Goal: Complete application form

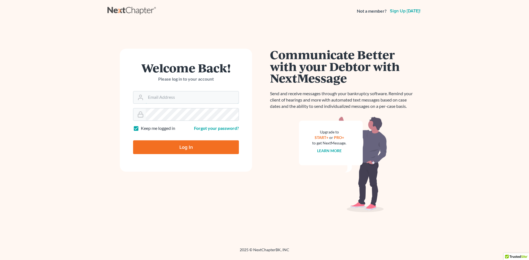
type input "[PERSON_NAME][EMAIL_ADDRESS][DOMAIN_NAME]"
click at [157, 149] on input "Log In" at bounding box center [186, 148] width 106 height 14
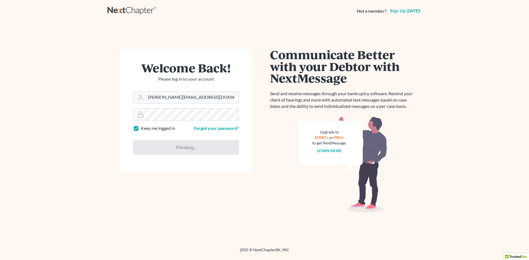
type input "Thinking..."
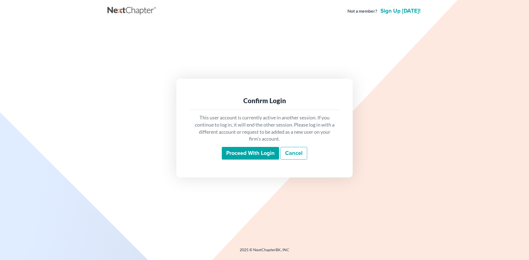
click at [238, 153] on input "Proceed with login" at bounding box center [250, 153] width 57 height 13
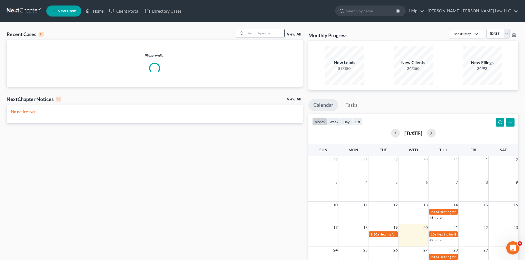
click at [264, 33] on input "search" at bounding box center [265, 33] width 39 height 8
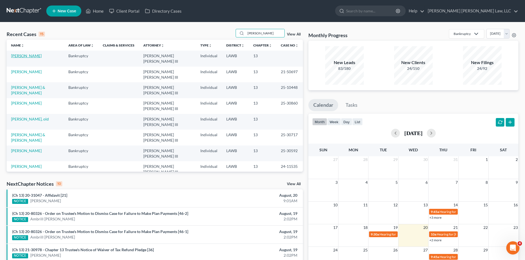
type input "[PERSON_NAME]"
click at [16, 57] on link "[PERSON_NAME]" at bounding box center [26, 55] width 31 height 5
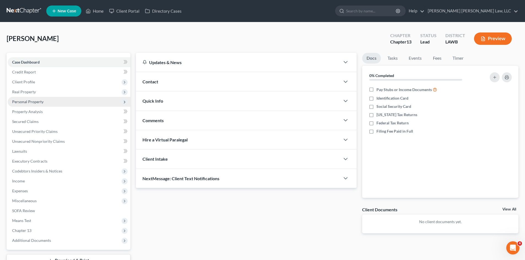
click at [28, 104] on span "Personal Property" at bounding box center [69, 102] width 123 height 10
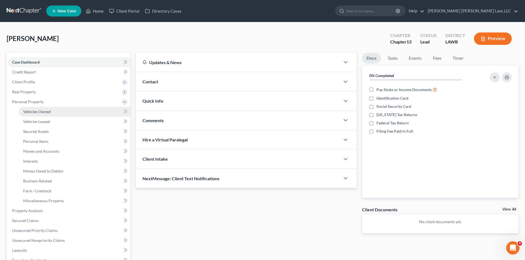
click at [35, 111] on span "Vehicles Owned" at bounding box center [37, 111] width 28 height 5
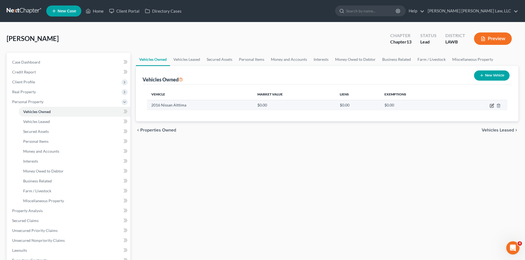
click at [492, 106] on icon "button" at bounding box center [492, 105] width 2 height 2
select select "0"
select select "10"
select select "0"
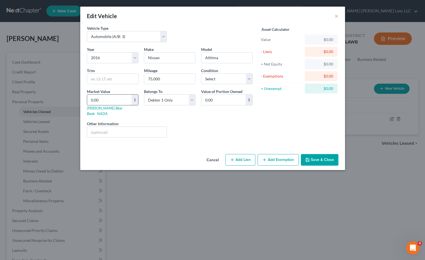
click at [108, 102] on input "0.00" at bounding box center [109, 100] width 44 height 10
type input "5"
type input "5.00"
type input "57"
type input "57.00"
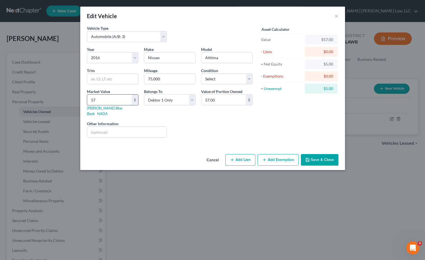
type input "571"
type input "571.00"
type input "5717"
type input "5,717.00"
type input "5,717.5"
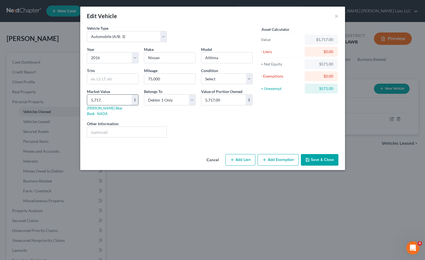
type input "5,717.50"
click at [278, 154] on button "Add Exemption" at bounding box center [277, 160] width 41 height 12
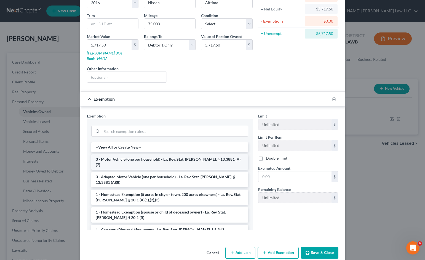
click at [105, 155] on li "3 - Motor Vehicle (one per household) - La. Rev. Stat. Ann. § 13:3881 (A)(7)" at bounding box center [169, 162] width 157 height 15
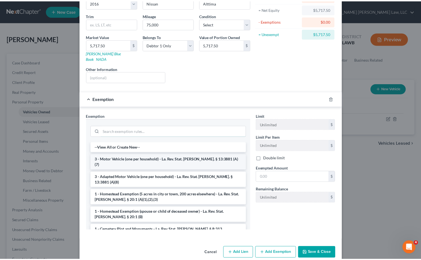
scroll to position [55, 0]
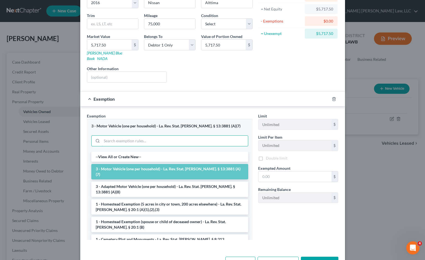
click at [105, 154] on div "3 - Motor Vehicle (one per household) - La. Rev. Stat. Ann. § 13:3881 (A)(7) --…" at bounding box center [170, 179] width 166 height 121
click at [260, 173] on input "text" at bounding box center [294, 178] width 73 height 10
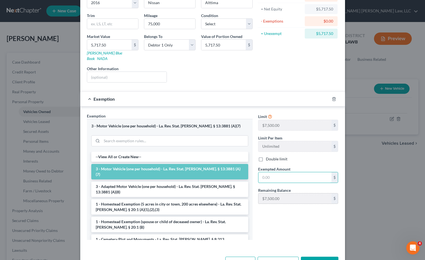
type input "7,500.00"
click at [314, 257] on button "Save & Close" at bounding box center [319, 263] width 37 height 12
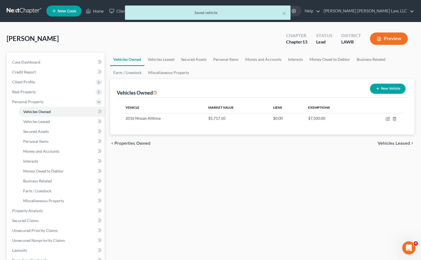
click at [382, 90] on button "New Vehicle" at bounding box center [388, 89] width 36 height 10
select select "0"
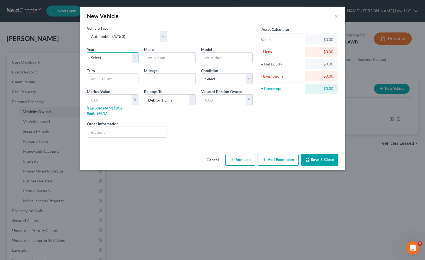
click at [103, 61] on select "Select 2026 2025 2024 2023 2022 2021 2020 2019 2018 2017 2016 2015 2014 2013 20…" at bounding box center [113, 57] width 52 height 11
select select "8"
click at [87, 52] on select "Select 2026 2025 2024 2023 2022 2021 2020 2019 2018 2017 2016 2015 2014 2013 20…" at bounding box center [113, 57] width 52 height 11
click at [156, 60] on input "text" at bounding box center [169, 58] width 51 height 10
type input "Honda"
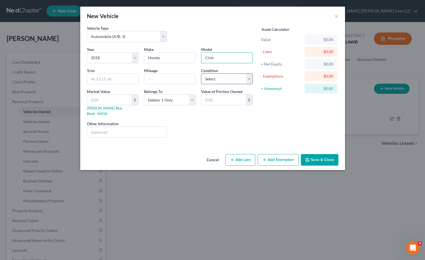
type input "Civic"
click at [206, 79] on select "Select Excellent Very Good Good Fair Poor" at bounding box center [227, 79] width 52 height 11
select select "2"
click at [201, 74] on select "Select Excellent Very Good Good Fair Poor" at bounding box center [227, 79] width 52 height 11
click at [209, 104] on input "text" at bounding box center [223, 100] width 44 height 10
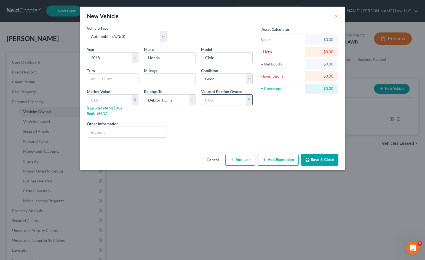
click at [209, 103] on input "text" at bounding box center [223, 100] width 44 height 10
click at [110, 98] on input "text" at bounding box center [109, 100] width 44 height 10
type input "1"
type input "1.00"
type input "14"
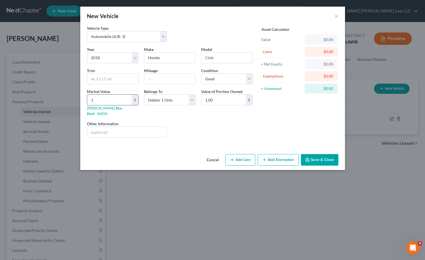
type input "14.00"
type input "147"
type input "147.00"
type input "1472"
type input "1,472.00"
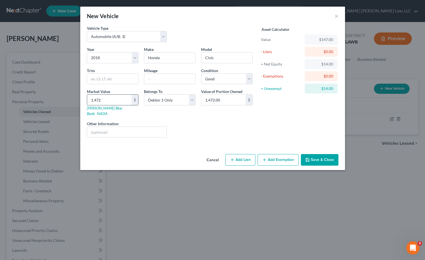
type input "1,4725"
type input "14,725.00"
click at [236, 154] on button "Add Lien" at bounding box center [240, 160] width 30 height 12
select select "0"
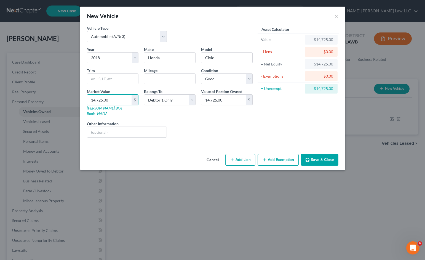
select select "0"
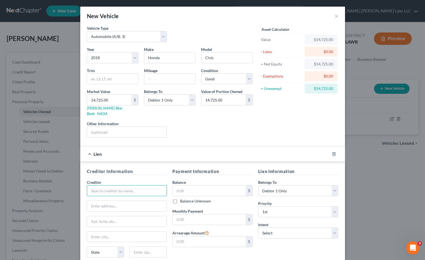
click at [112, 185] on input "text" at bounding box center [127, 190] width 80 height 11
click at [332, 152] on icon "button" at bounding box center [334, 154] width 4 height 4
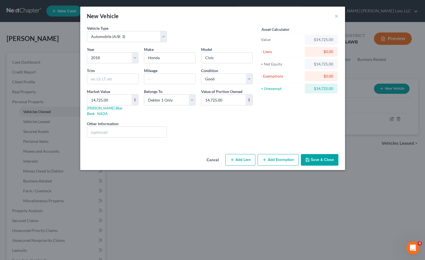
click at [330, 156] on button "Save & Close" at bounding box center [319, 160] width 37 height 12
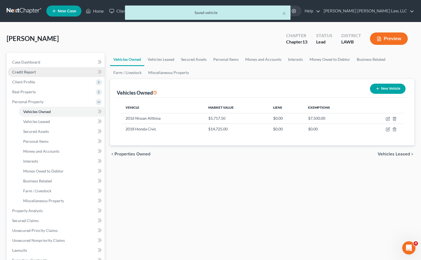
click at [26, 74] on span "Credit Report" at bounding box center [24, 72] width 24 height 5
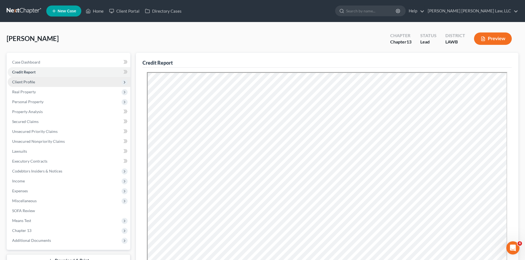
click at [24, 81] on span "Client Profile" at bounding box center [23, 82] width 23 height 5
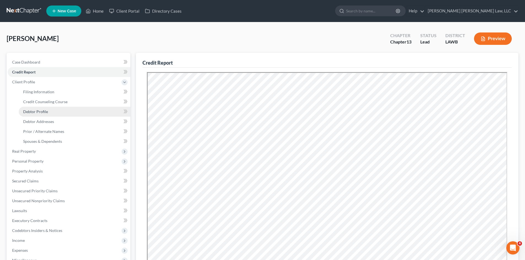
click at [33, 114] on link "Debtor Profile" at bounding box center [75, 112] width 112 height 10
select select "0"
select select "1"
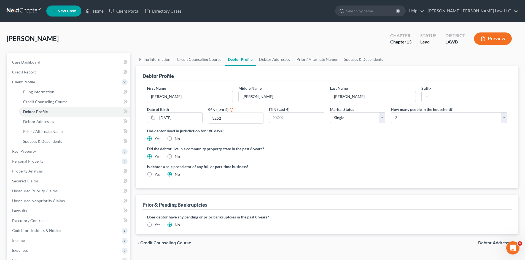
click at [155, 223] on label "Yes" at bounding box center [158, 225] width 6 height 6
click at [157, 223] on input "Yes" at bounding box center [159, 224] width 4 height 4
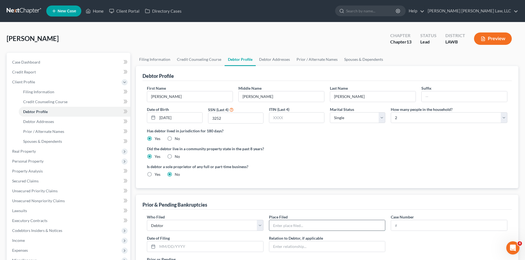
click at [278, 227] on input "text" at bounding box center [327, 225] width 116 height 10
click at [327, 228] on input "Western District of Louisian" at bounding box center [327, 225] width 116 height 10
type input "Western District of Louisiana"
click at [402, 226] on input "text" at bounding box center [449, 225] width 116 height 10
type input "21-50697"
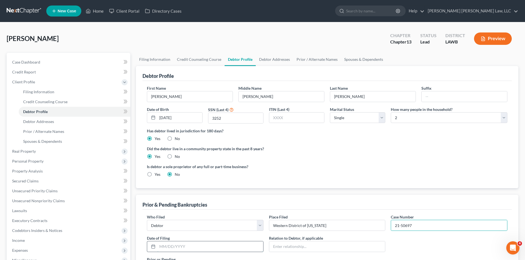
click at [173, 245] on input "text" at bounding box center [210, 247] width 106 height 10
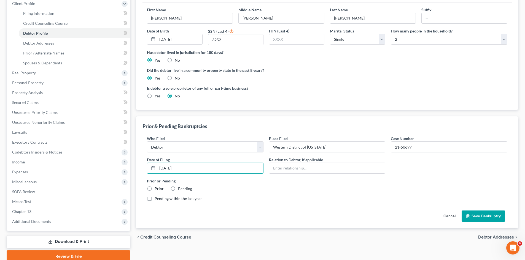
scroll to position [83, 0]
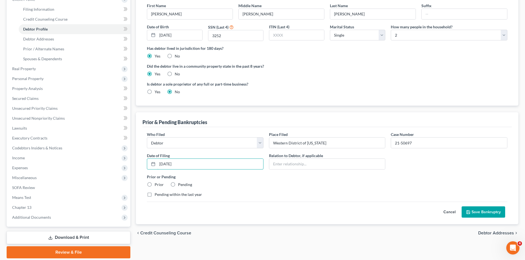
type input "11/09/2021"
click at [155, 185] on label "Prior" at bounding box center [159, 185] width 9 height 6
click at [157, 185] on input "Prior" at bounding box center [159, 184] width 4 height 4
radio input "true"
click at [467, 211] on icon "submit" at bounding box center [468, 212] width 3 height 3
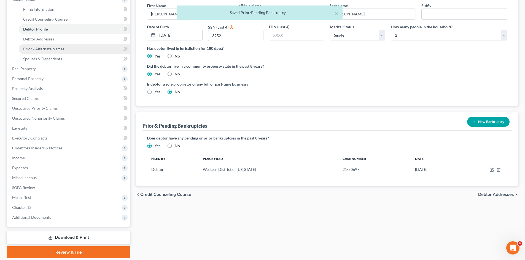
click at [40, 49] on span "Prior / Alternate Names" at bounding box center [43, 49] width 41 height 5
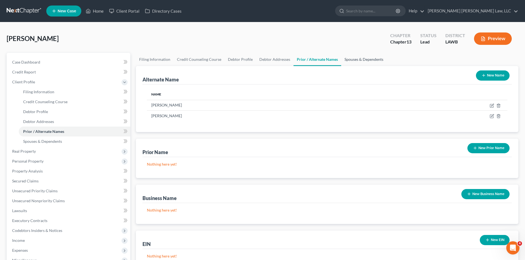
click at [350, 61] on link "Spouses & Dependents" at bounding box center [363, 59] width 45 height 13
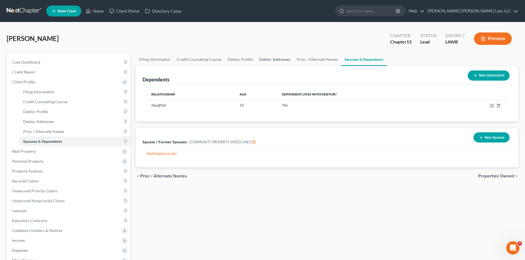
click at [271, 58] on link "Debtor Addresses" at bounding box center [274, 59] width 37 height 13
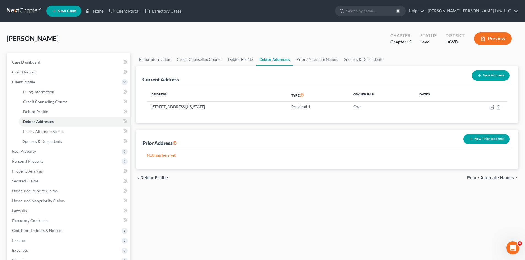
click at [240, 60] on link "Debtor Profile" at bounding box center [240, 59] width 31 height 13
select select "0"
select select "1"
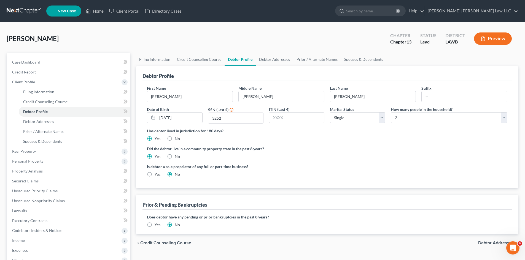
radio input "true"
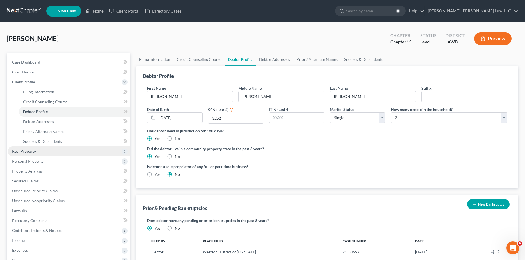
click at [18, 150] on span "Real Property" at bounding box center [24, 151] width 24 height 5
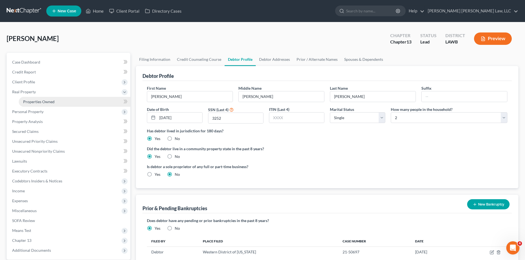
click at [29, 104] on span "Properties Owned" at bounding box center [38, 101] width 31 height 5
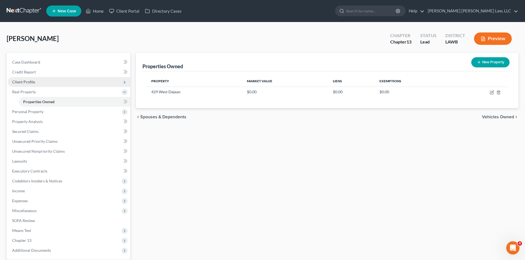
click at [19, 84] on span "Client Profile" at bounding box center [23, 82] width 23 height 5
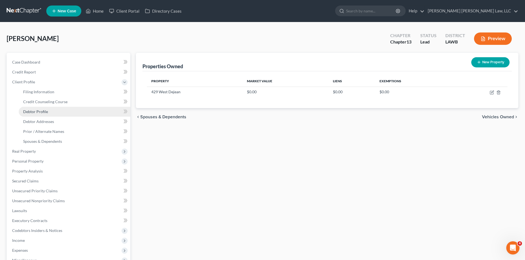
click at [38, 113] on span "Debtor Profile" at bounding box center [35, 111] width 25 height 5
select select "0"
select select "1"
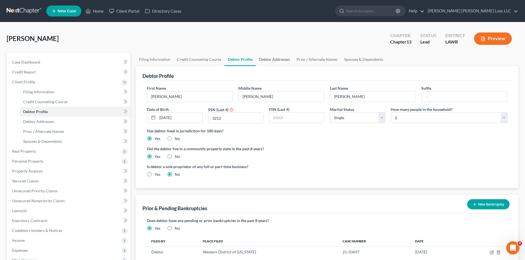
click at [271, 61] on link "Debtor Addresses" at bounding box center [274, 59] width 37 height 13
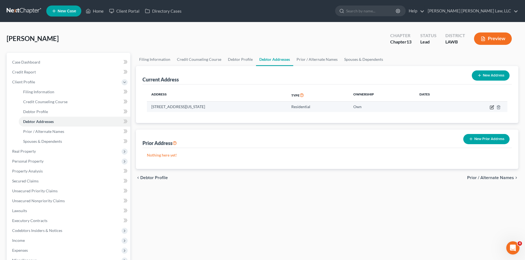
click at [491, 107] on icon "button" at bounding box center [492, 107] width 4 height 4
select select "19"
select select "0"
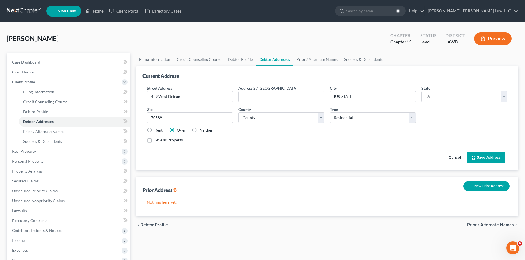
click at [155, 130] on label "Rent" at bounding box center [159, 131] width 8 height 6
click at [157, 130] on input "Rent" at bounding box center [159, 130] width 4 height 4
radio input "true"
click at [489, 157] on button "Save Address" at bounding box center [486, 158] width 38 height 12
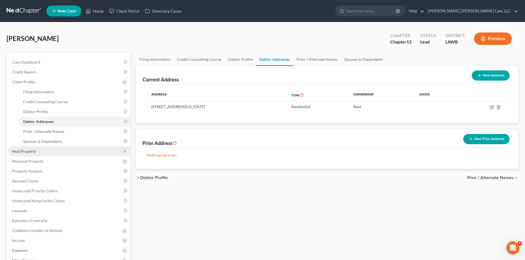
click at [26, 152] on span "Real Property" at bounding box center [24, 151] width 24 height 5
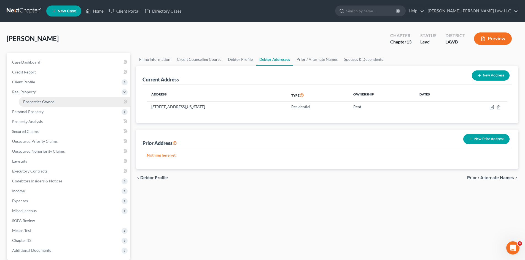
click at [31, 105] on link "Properties Owned" at bounding box center [75, 102] width 112 height 10
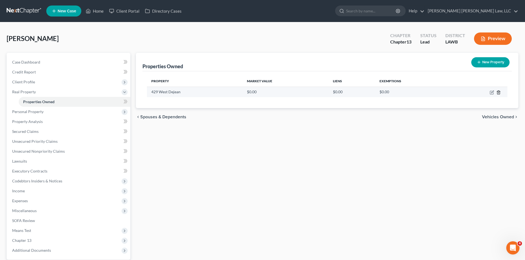
click at [498, 93] on line "button" at bounding box center [498, 92] width 0 height 1
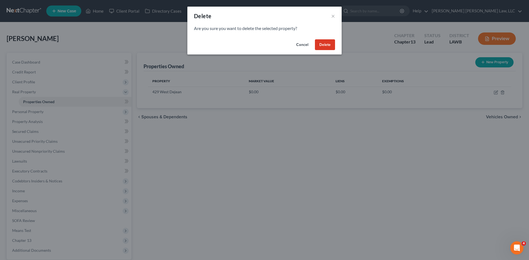
click at [324, 51] on div "Cancel Delete" at bounding box center [264, 46] width 154 height 18
click at [322, 47] on button "Delete" at bounding box center [325, 44] width 20 height 11
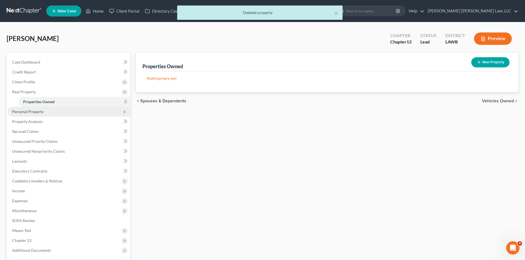
click at [36, 112] on span "Personal Property" at bounding box center [27, 111] width 31 height 5
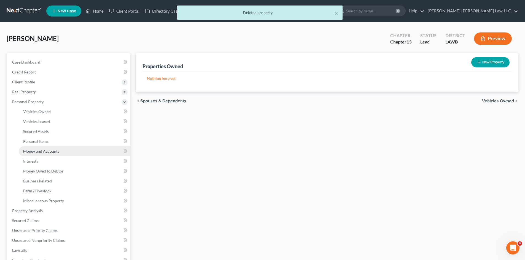
click at [37, 150] on span "Money and Accounts" at bounding box center [41, 151] width 36 height 5
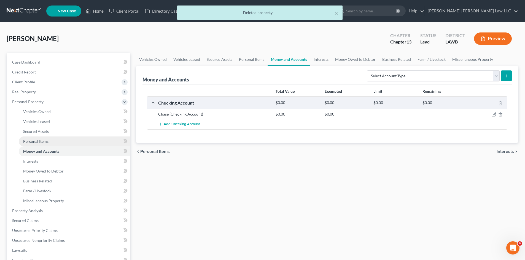
click at [37, 142] on span "Personal Items" at bounding box center [35, 141] width 25 height 5
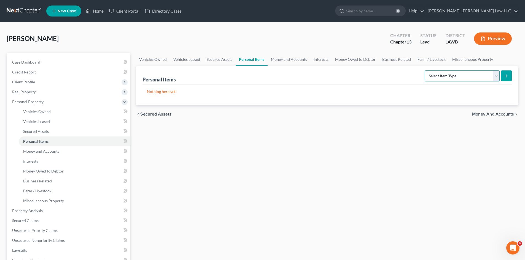
click at [467, 76] on select "Select Item Type Clothing (A/B: 11) Collectibles Of Value (A/B: 8) Electronics …" at bounding box center [462, 76] width 75 height 11
click at [425, 71] on select "Select Item Type Clothing (A/B: 11) Collectibles Of Value (A/B: 8) Electronics …" at bounding box center [462, 76] width 75 height 11
click at [448, 78] on select "Select Item Type Clothing (A/B: 11) Collectibles Of Value (A/B: 8) Electronics …" at bounding box center [462, 76] width 75 height 11
select select "clothing"
click at [425, 71] on select "Select Item Type Clothing (A/B: 11) Collectibles Of Value (A/B: 8) Electronics …" at bounding box center [462, 76] width 75 height 11
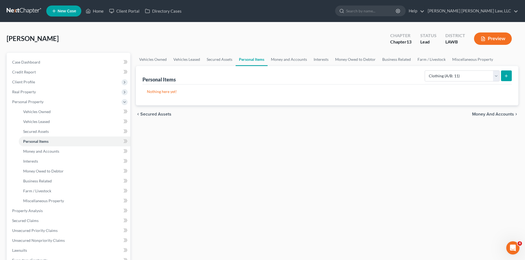
click at [505, 76] on icon "submit" at bounding box center [506, 76] width 4 height 4
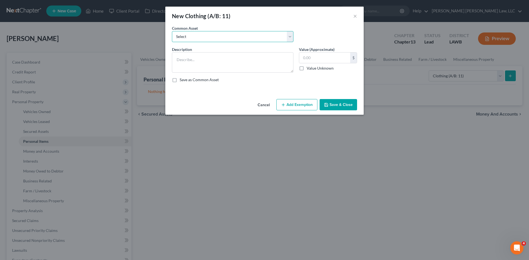
click at [210, 35] on select "Select Clothes Clothes" at bounding box center [233, 36] width 122 height 11
select select "0"
click at [172, 31] on select "Select Clothes Clothes" at bounding box center [233, 36] width 122 height 11
type textarea "Clothes"
type input "300.00"
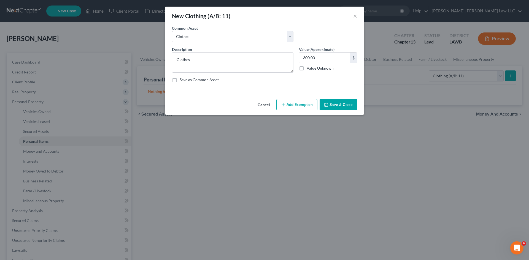
click at [293, 104] on button "Add Exemption" at bounding box center [296, 105] width 41 height 12
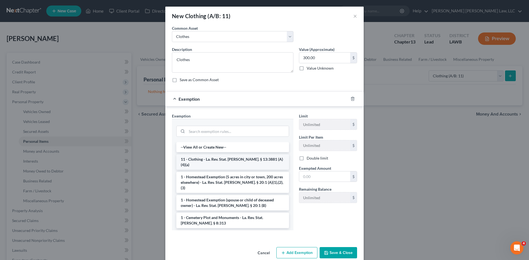
click at [195, 161] on li "11 - Clothing - La. Rev. Stat. Ann. § 13:3881 (A)(4)(a)" at bounding box center [232, 162] width 113 height 15
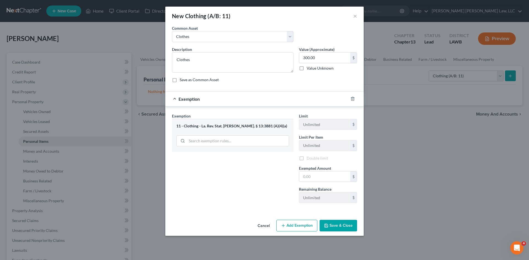
click at [196, 161] on div "Exemption Set must be selected for CA. Exemption * 11 - Clothing - La. Rev. Sta…" at bounding box center [232, 160] width 127 height 95
click at [316, 180] on input "text" at bounding box center [324, 178] width 51 height 10
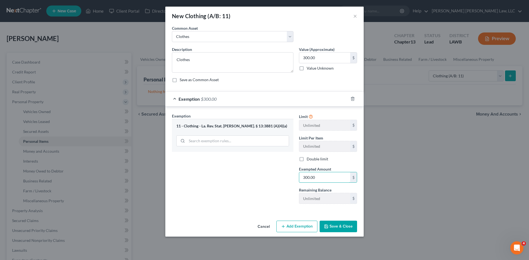
type input "300.00"
click at [341, 228] on button "Save & Close" at bounding box center [338, 227] width 37 height 12
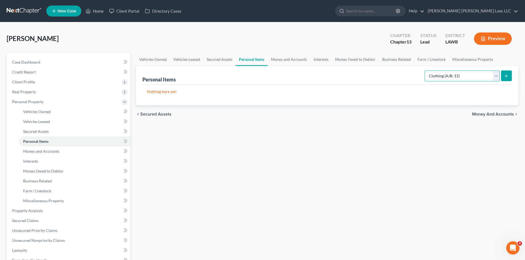
click at [439, 78] on select "Select Item Type Clothing (A/B: 11) Collectibles Of Value (A/B: 8) Electronics …" at bounding box center [462, 76] width 75 height 11
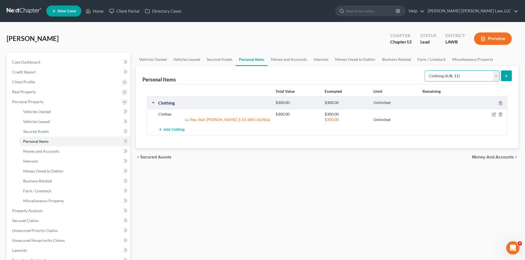
select select "household_goods"
click at [425, 71] on select "Select Item Type Clothing (A/B: 11) Collectibles Of Value (A/B: 8) Electronics …" at bounding box center [462, 76] width 75 height 11
click at [507, 77] on icon "submit" at bounding box center [506, 76] width 4 height 4
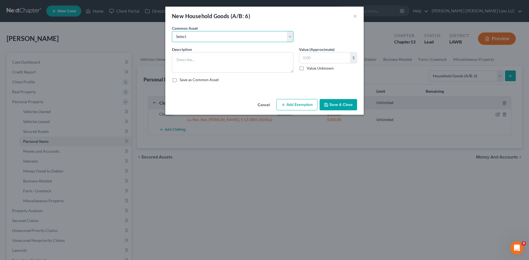
click at [225, 37] on select "Select Furniture Movables 2002 Chevy Tahoe 231,000 miles Movables Movables Mova…" at bounding box center [233, 36] width 122 height 11
select select "0"
click at [172, 31] on select "Select Furniture Movables 2002 Chevy Tahoe 231,000 miles Movables Movables Mova…" at bounding box center [233, 36] width 122 height 11
type textarea "Furniture"
type input "1,200.00"
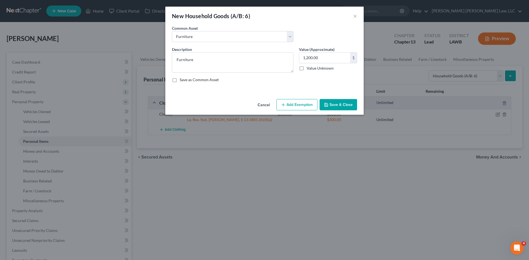
click at [290, 103] on button "Add Exemption" at bounding box center [296, 105] width 41 height 12
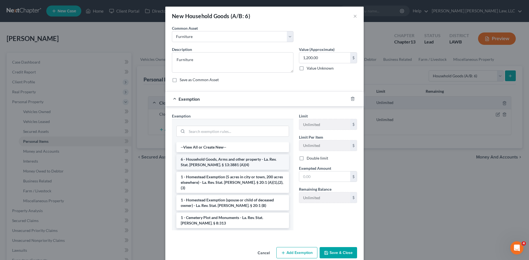
click at [230, 164] on li "6 - Household Goods, Arms and other property - La. Rev. Stat. Ann. § 13:3881 (A…" at bounding box center [232, 162] width 113 height 15
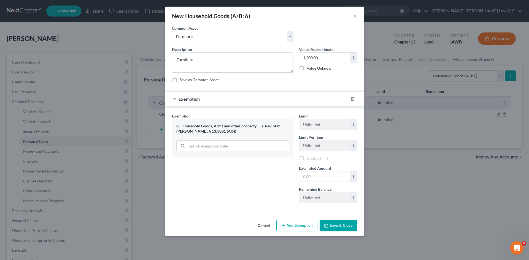
click at [230, 164] on div "Exemption Set must be selected for CA. Exemption * 6 - Household Goods, Arms an…" at bounding box center [232, 160] width 127 height 95
click at [307, 177] on input "text" at bounding box center [324, 178] width 51 height 10
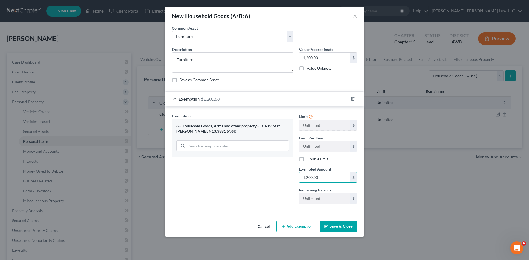
type input "1,200.00"
click at [335, 226] on button "Save & Close" at bounding box center [338, 227] width 37 height 12
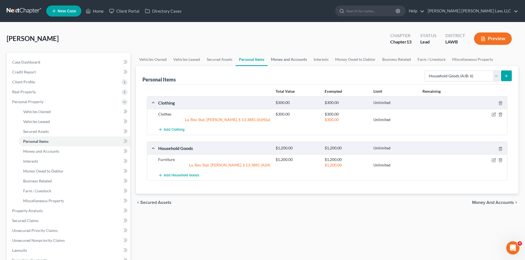
click at [294, 60] on link "Money and Accounts" at bounding box center [289, 59] width 43 height 13
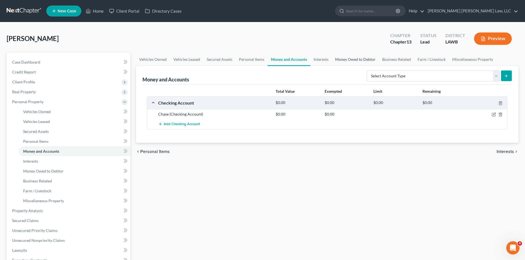
click at [344, 62] on link "Money Owed to Debtor" at bounding box center [355, 59] width 47 height 13
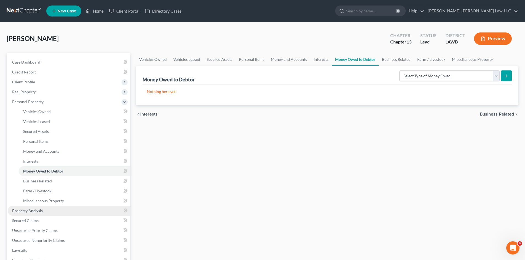
click at [35, 210] on span "Property Analysis" at bounding box center [27, 211] width 31 height 5
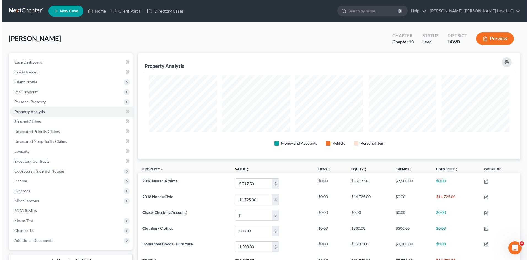
scroll to position [107, 382]
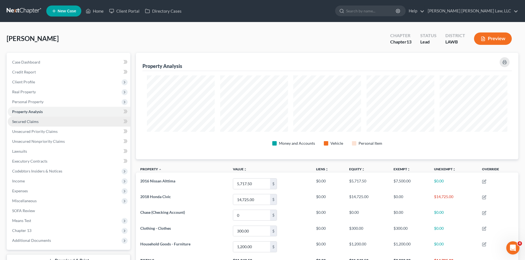
click at [29, 121] on span "Secured Claims" at bounding box center [25, 121] width 26 height 5
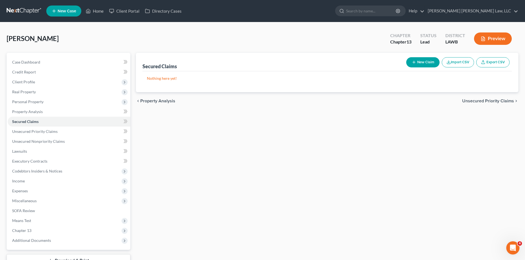
click at [420, 66] on button "New Claim" at bounding box center [422, 62] width 33 height 10
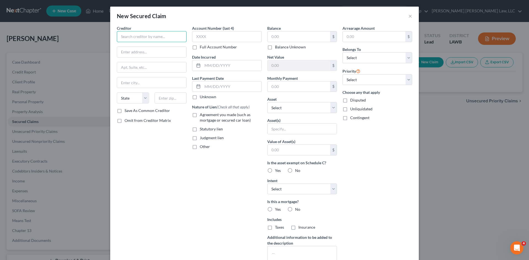
click at [164, 38] on input "text" at bounding box center [152, 36] width 70 height 11
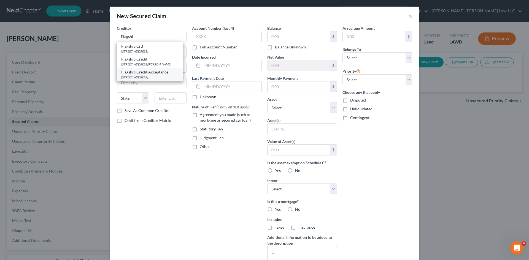
click at [132, 76] on div "PO Box 3807, Coppell, TX 75019" at bounding box center [149, 77] width 57 height 5
type input "Flagship Credit Acceptance"
type input "PO Box 3807"
type input "Coppell"
select select "45"
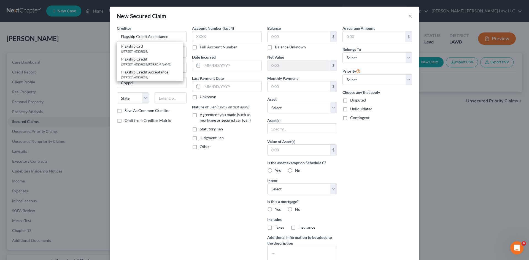
type input "75019"
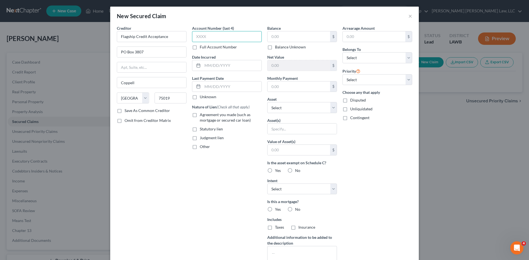
click at [197, 38] on input "text" at bounding box center [227, 36] width 70 height 11
click at [274, 33] on input "text" at bounding box center [299, 36] width 63 height 10
type input "4,284.00"
click at [356, 61] on select "Select Debtor 1 Only Debtor 2 Only Debtor 1 And Debtor 2 Only At Least One Of T…" at bounding box center [378, 57] width 70 height 11
select select "0"
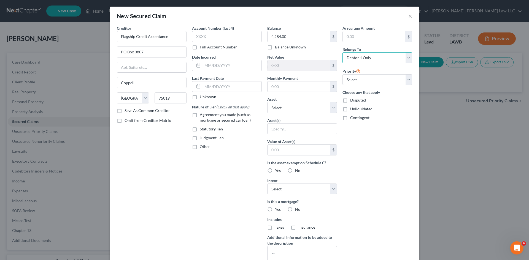
click at [343, 52] on select "Select Debtor 1 Only Debtor 2 Only Debtor 1 And Debtor 2 Only At Least One Of T…" at bounding box center [378, 57] width 70 height 11
click at [200, 116] on label "Agreement you made (such as mortgage or secured car loan)" at bounding box center [231, 117] width 62 height 11
click at [202, 116] on input "Agreement you made (such as mortgage or secured car loan)" at bounding box center [204, 114] width 4 height 4
checkbox input "true"
click at [295, 170] on label "No" at bounding box center [297, 171] width 5 height 6
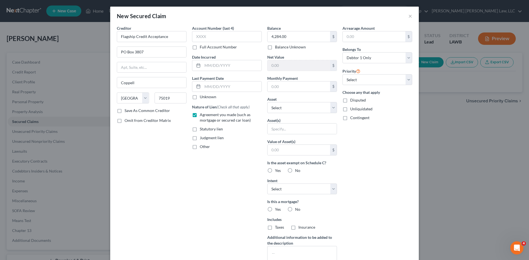
click at [297, 170] on input "No" at bounding box center [299, 170] width 4 height 4
radio input "true"
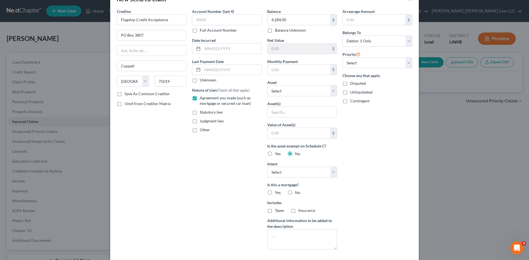
scroll to position [45, 0]
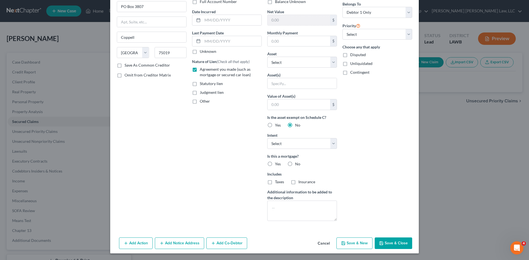
click at [295, 165] on label "No" at bounding box center [297, 164] width 5 height 6
click at [297, 165] on input "No" at bounding box center [299, 163] width 4 height 4
radio input "true"
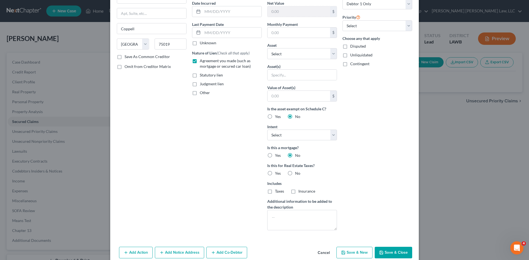
scroll to position [63, 0]
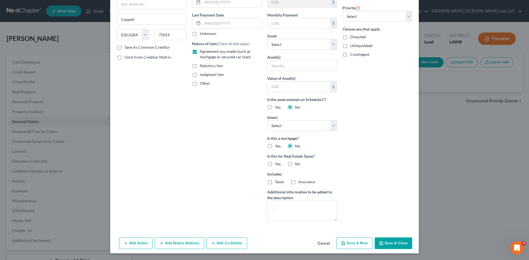
click at [382, 240] on button "Save & Close" at bounding box center [393, 244] width 37 height 12
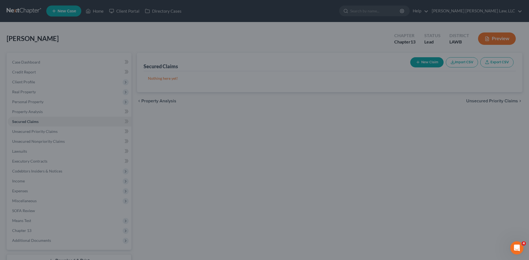
scroll to position [3, 0]
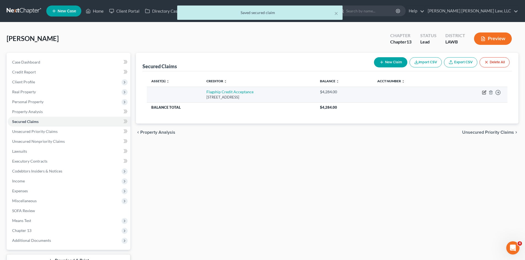
click at [483, 92] on icon "button" at bounding box center [484, 92] width 4 height 4
select select "45"
select select "0"
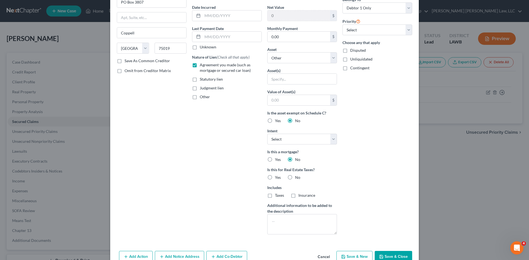
scroll to position [40, 0]
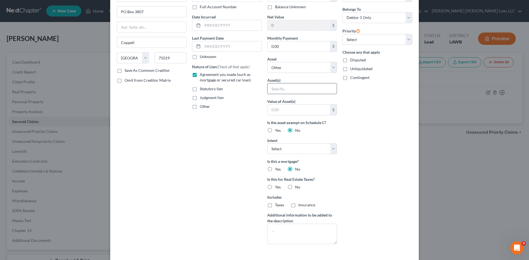
click at [285, 93] on input "text" at bounding box center [302, 88] width 69 height 10
click at [276, 67] on select "Select Other Multiple Assets Chase (Checking Account) - $0.0 2016 Nissan Alttim…" at bounding box center [302, 67] width 70 height 11
select select "5"
click at [267, 73] on select "Select Other Multiple Assets Chase (Checking Account) - $0.0 2016 Nissan Alttim…" at bounding box center [302, 67] width 70 height 11
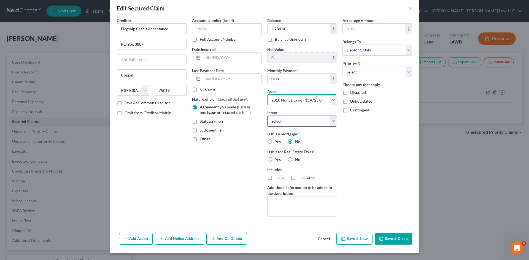
scroll to position [8, 0]
click at [387, 237] on button "Save & Close" at bounding box center [393, 239] width 37 height 12
select select
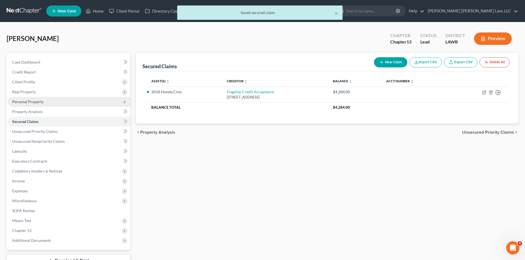
click at [30, 100] on span "Personal Property" at bounding box center [27, 101] width 31 height 5
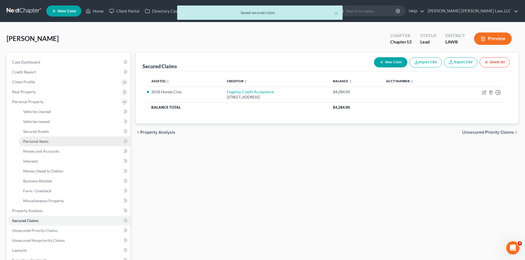
click at [31, 141] on span "Personal Items" at bounding box center [35, 141] width 25 height 5
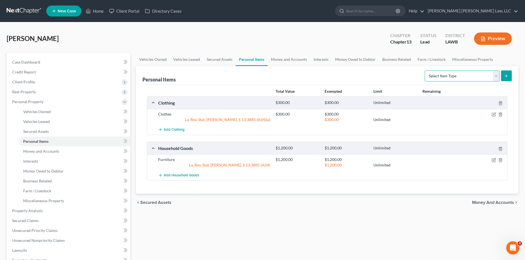
click at [444, 75] on select "Select Item Type Clothing (A/B: 11) Collectibles Of Value (A/B: 8) Electronics …" at bounding box center [462, 76] width 75 height 11
select select "household_goods"
click at [425, 71] on select "Select Item Type Clothing (A/B: 11) Collectibles Of Value (A/B: 8) Electronics …" at bounding box center [462, 76] width 75 height 11
click at [504, 77] on icon "submit" at bounding box center [506, 76] width 4 height 4
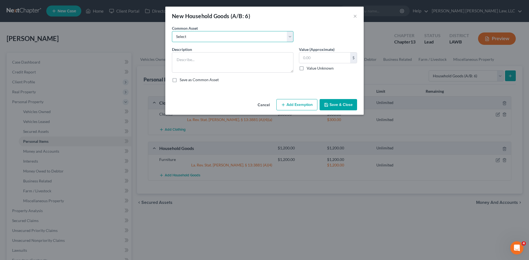
click at [185, 40] on select "Select Furniture Movables 2002 Chevy Tahoe 231,000 miles Movables Movables Mova…" at bounding box center [233, 36] width 122 height 11
select select "1"
click at [172, 31] on select "Select Furniture Movables 2002 Chevy Tahoe 231,000 miles Movables Movables Mova…" at bounding box center [233, 36] width 122 height 11
type textarea "Movables"
click at [198, 62] on textarea "Movables" at bounding box center [233, 62] width 122 height 20
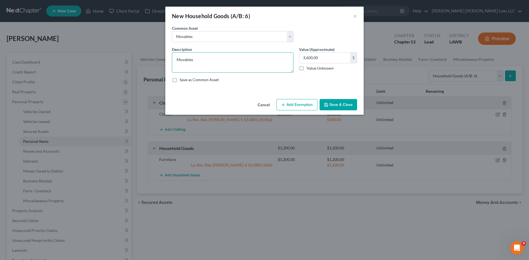
drag, startPoint x: 198, startPoint y: 62, endPoint x: 163, endPoint y: 64, distance: 35.1
click at [163, 64] on div "New Household Goods (A/B: 6) × An exemption set must first be selected from the…" at bounding box center [264, 130] width 529 height 260
type input "623.00"
click at [329, 103] on button "Save & Close" at bounding box center [338, 105] width 37 height 12
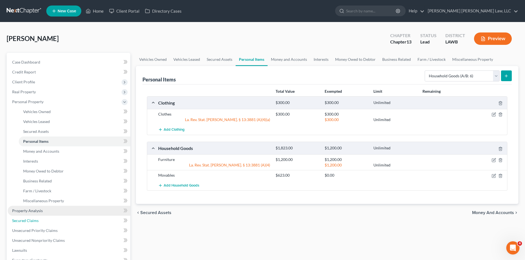
click at [31, 220] on span "Secured Claims" at bounding box center [25, 221] width 26 height 5
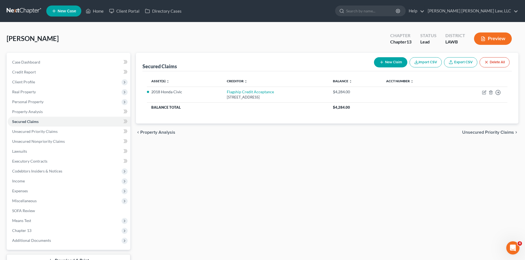
click at [390, 62] on button "New Claim" at bounding box center [390, 62] width 33 height 10
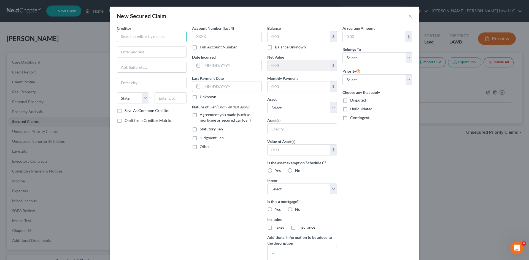
click at [165, 38] on input "text" at bounding box center [152, 36] width 70 height 11
click at [137, 53] on div "3650 Millhaven Rd, Monroe, LA 71203" at bounding box center [149, 51] width 57 height 5
type input "Conns HomePlus"
type input "3650 Millhaven Rd"
type input "Monroe"
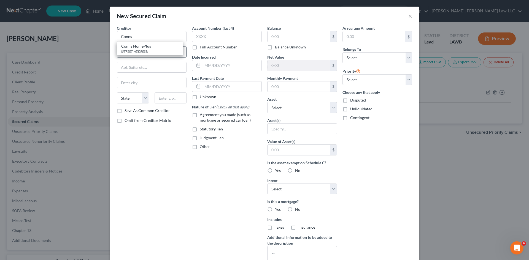
select select "19"
type input "71203"
click at [269, 38] on input "text" at bounding box center [299, 36] width 63 height 10
type input "623.00"
click at [346, 58] on select "Select Debtor 1 Only Debtor 2 Only Debtor 1 And Debtor 2 Only At Least One Of T…" at bounding box center [378, 57] width 70 height 11
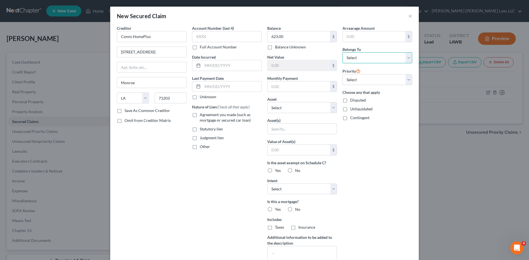
select select "0"
click at [343, 52] on select "Select Debtor 1 Only Debtor 2 Only Debtor 1 And Debtor 2 Only At Least One Of T…" at bounding box center [378, 57] width 70 height 11
click at [287, 131] on input "text" at bounding box center [302, 129] width 69 height 10
click at [272, 112] on select "Select Other Multiple Assets Chase (Checking Account) - $0.0 2016 Nissan Alttim…" at bounding box center [302, 107] width 70 height 11
select select "7"
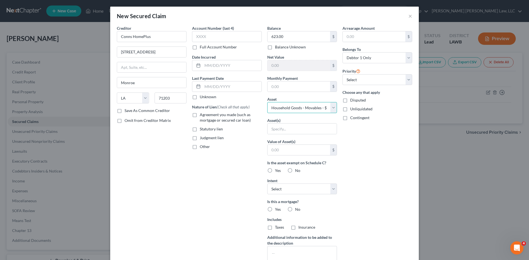
click at [267, 102] on select "Select Other Multiple Assets Chase (Checking Account) - $0.0 2016 Nissan Alttim…" at bounding box center [302, 107] width 70 height 11
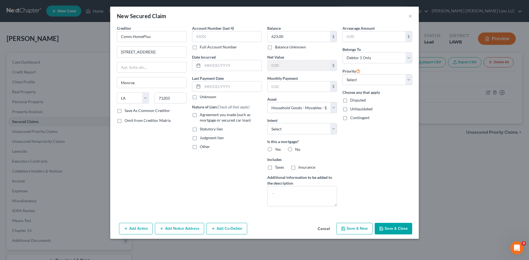
click at [295, 150] on label "No" at bounding box center [297, 150] width 5 height 6
click at [297, 150] on input "No" at bounding box center [299, 149] width 4 height 4
radio input "true"
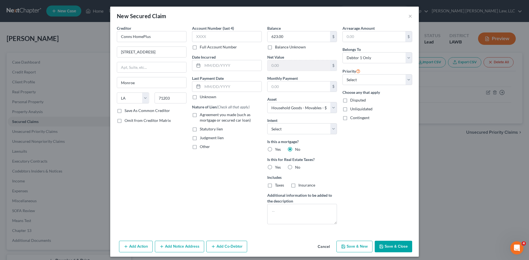
click at [390, 245] on button "Save & Close" at bounding box center [393, 247] width 37 height 12
select select
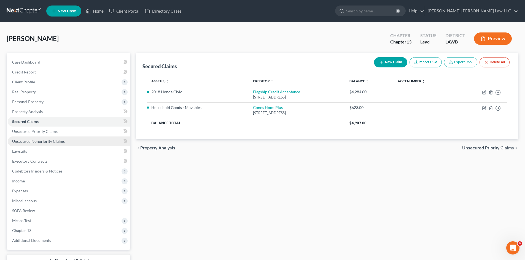
drag, startPoint x: 46, startPoint y: 144, endPoint x: 43, endPoint y: 144, distance: 2.8
click at [46, 144] on link "Unsecured Nonpriority Claims" at bounding box center [69, 142] width 123 height 10
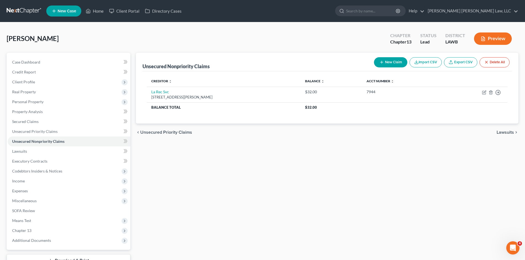
click at [390, 63] on button "New Claim" at bounding box center [390, 62] width 33 height 10
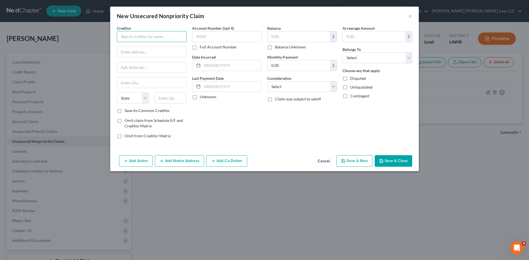
click at [166, 37] on input "text" at bounding box center [152, 36] width 70 height 11
type input "Opelousas General Hospital"
click at [151, 47] on input "text" at bounding box center [151, 52] width 69 height 10
click at [172, 98] on input "text" at bounding box center [171, 98] width 32 height 11
drag, startPoint x: 151, startPoint y: 53, endPoint x: 135, endPoint y: 53, distance: 15.7
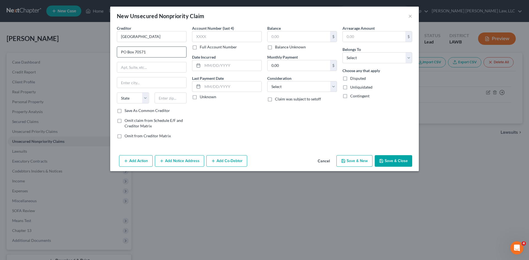
click at [135, 53] on input "PO Box 70571" at bounding box center [151, 52] width 69 height 10
type input "PO Box 1637"
click at [160, 99] on input "text" at bounding box center [171, 98] width 32 height 11
type input "70571"
click at [227, 125] on div "Account Number (last 4) Full Account Number Date Incurred Last Payment Date Unk…" at bounding box center [226, 84] width 75 height 118
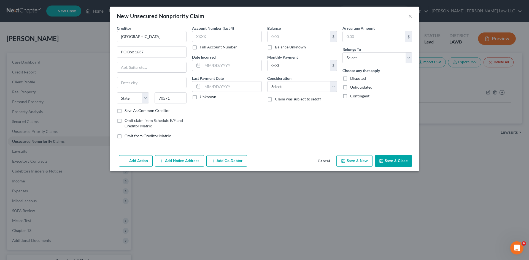
type input "Opelousas"
select select "19"
click at [286, 36] on input "text" at bounding box center [299, 36] width 63 height 10
type input "792.60"
click at [273, 83] on select "Select Cable / Satellite Services Collection Agency Credit Card Debt Debt Couns…" at bounding box center [302, 86] width 70 height 11
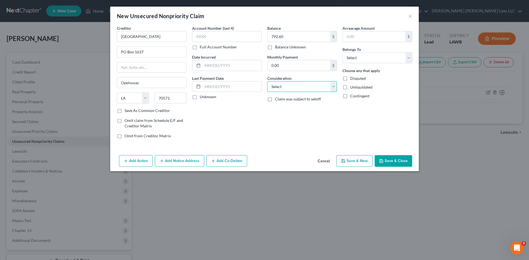
select select "4"
click at [267, 81] on select "Select Cable / Satellite Services Collection Agency Credit Card Debt Debt Couns…" at bounding box center [302, 86] width 70 height 11
click at [348, 60] on select "Select Debtor 1 Only Debtor 2 Only Debtor 1 And Debtor 2 Only At Least One Of T…" at bounding box center [378, 57] width 70 height 11
select select "0"
click at [343, 52] on select "Select Debtor 1 Only Debtor 2 Only Debtor 1 And Debtor 2 Only At Least One Of T…" at bounding box center [378, 57] width 70 height 11
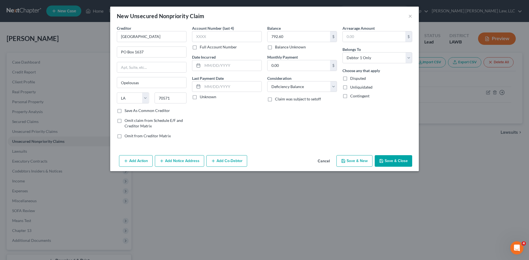
click at [392, 157] on div "Add Action Add Notice Address Add Co-Debtor Cancel Save & New Save & Close" at bounding box center [264, 162] width 309 height 18
click at [351, 165] on button "Save & New" at bounding box center [354, 161] width 36 height 12
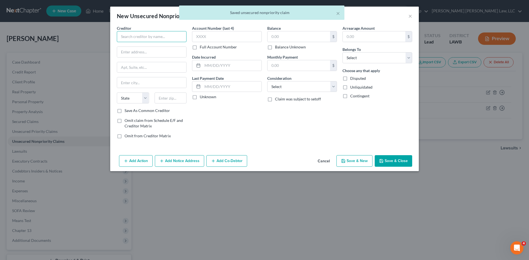
click at [154, 39] on input "text" at bounding box center [152, 36] width 70 height 11
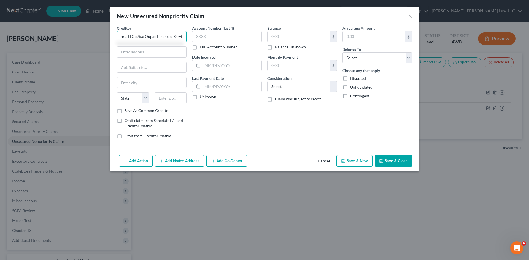
scroll to position [0, 29]
type input "DACO Investments LLC d/b/a Oupac Financial Service"
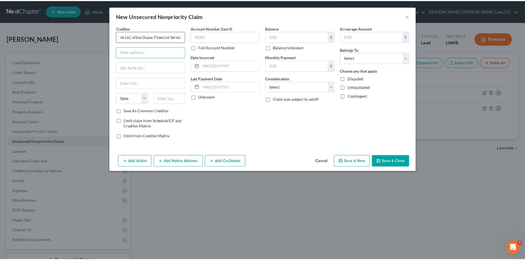
scroll to position [0, 0]
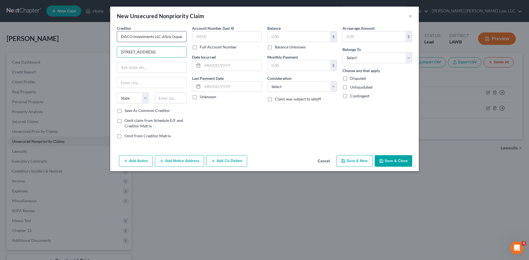
type input "210 East Jefferson"
type input "70570"
type input "Opelousas"
select select "19"
click at [283, 32] on input "text" at bounding box center [299, 36] width 63 height 10
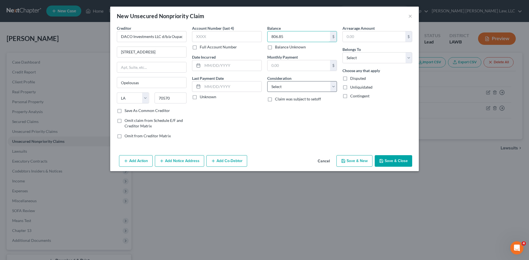
type input "806.85"
click at [286, 86] on select "Select Cable / Satellite Services Collection Agency Credit Card Debt Debt Couns…" at bounding box center [302, 86] width 70 height 11
select select "1"
click at [267, 81] on select "Select Cable / Satellite Services Collection Agency Credit Card Debt Debt Couns…" at bounding box center [302, 86] width 70 height 11
click at [354, 53] on div "Belongs To * Select Debtor 1 Only Debtor 2 Only Debtor 1 And Debtor 2 Only At L…" at bounding box center [378, 55] width 70 height 17
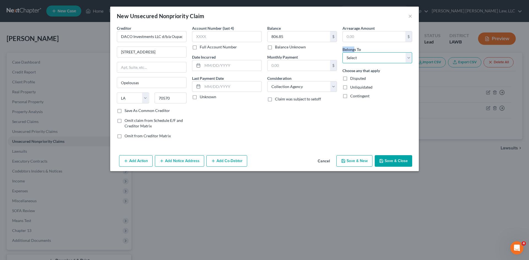
click at [352, 56] on select "Select Debtor 1 Only Debtor 2 Only Debtor 1 And Debtor 2 Only At Least One Of T…" at bounding box center [378, 57] width 70 height 11
select select "0"
click at [343, 52] on select "Select Debtor 1 Only Debtor 2 Only Debtor 1 And Debtor 2 Only At Least One Of T…" at bounding box center [378, 57] width 70 height 11
click at [400, 162] on button "Save & Close" at bounding box center [393, 161] width 37 height 12
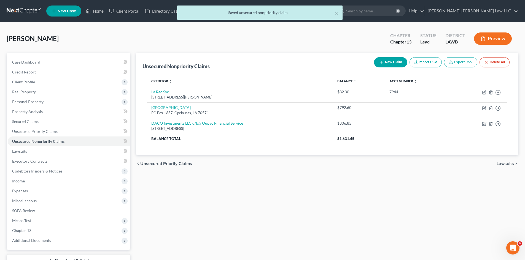
click at [384, 62] on button "New Claim" at bounding box center [390, 62] width 33 height 10
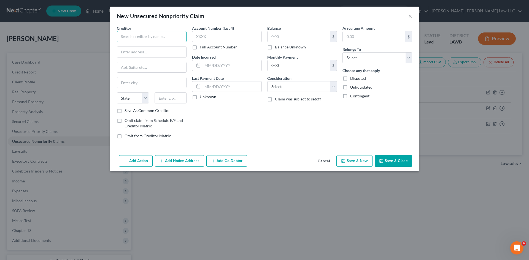
click at [143, 39] on input "text" at bounding box center [152, 36] width 70 height 11
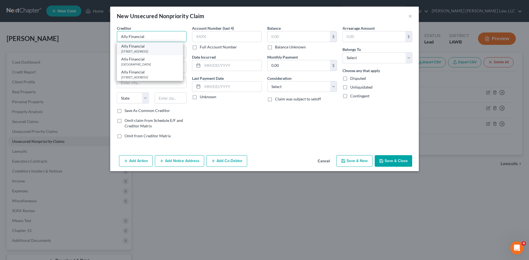
type input "Ally Financial"
click at [142, 47] on div "Ally Financial" at bounding box center [149, 47] width 57 height 6
type input "PO Box 951"
type input "Horsham"
select select "39"
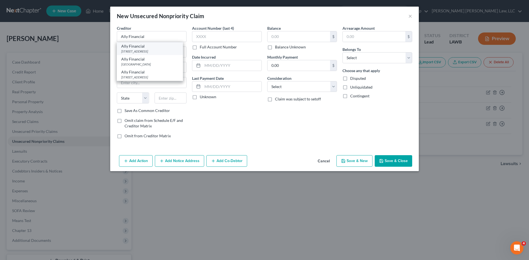
type input "19044"
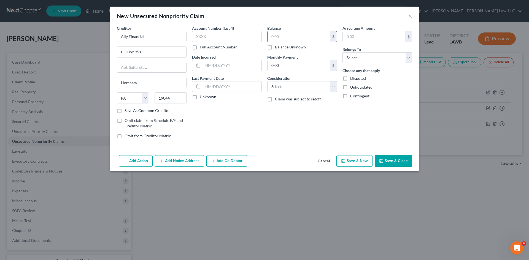
click at [271, 39] on input "text" at bounding box center [299, 36] width 63 height 10
type input "11,603.97"
click at [287, 86] on select "Select Cable / Satellite Services Collection Agency Credit Card Debt Debt Couns…" at bounding box center [302, 86] width 70 height 11
select select "4"
click at [267, 81] on select "Select Cable / Satellite Services Collection Agency Credit Card Debt Debt Couns…" at bounding box center [302, 86] width 70 height 11
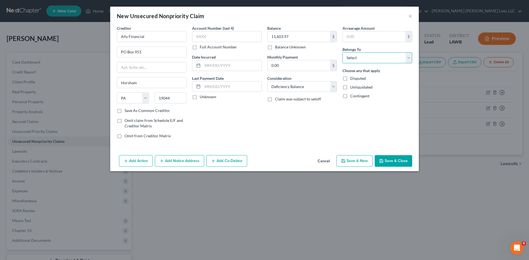
click at [349, 56] on select "Select Debtor 1 Only Debtor 2 Only Debtor 1 And Debtor 2 Only At Least One Of T…" at bounding box center [378, 57] width 70 height 11
select select "0"
click at [343, 52] on select "Select Debtor 1 Only Debtor 2 Only Debtor 1 And Debtor 2 Only At Least One Of T…" at bounding box center [378, 57] width 70 height 11
click at [386, 157] on button "Save & Close" at bounding box center [393, 161] width 37 height 12
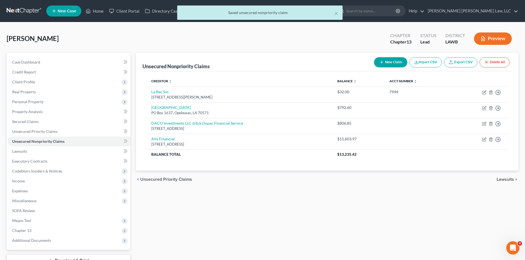
click at [380, 66] on button "New Claim" at bounding box center [390, 62] width 33 height 10
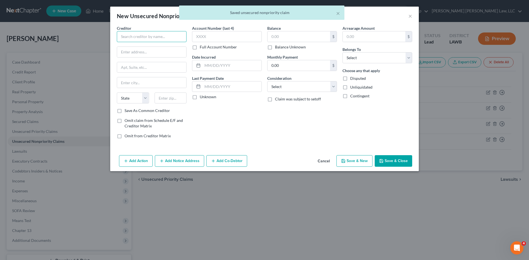
click at [149, 41] on input "text" at bounding box center [152, 36] width 70 height 11
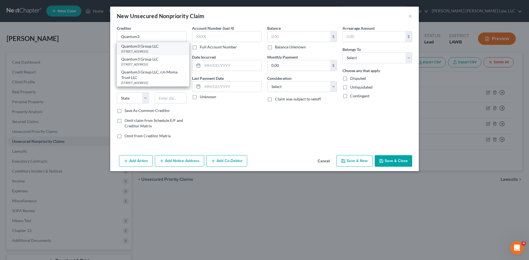
click at [157, 48] on div "Quantum3 Group LLC" at bounding box center [153, 47] width 64 height 6
type input "Quantum3 Group LLC"
type input "PO Box 788"
type input "Kirkland"
select select "50"
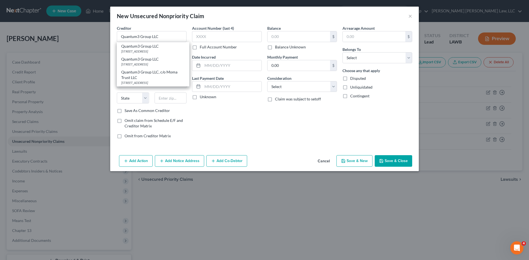
type input "98083"
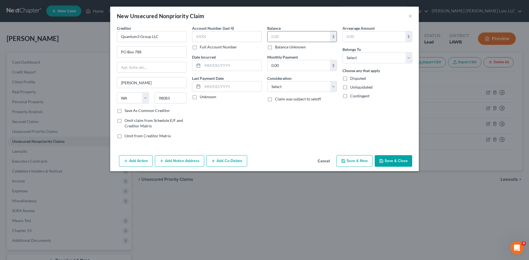
click at [277, 36] on input "text" at bounding box center [299, 36] width 63 height 10
type input "64.40"
click at [283, 89] on select "Select Cable / Satellite Services Collection Agency Credit Card Debt Debt Couns…" at bounding box center [302, 86] width 70 height 11
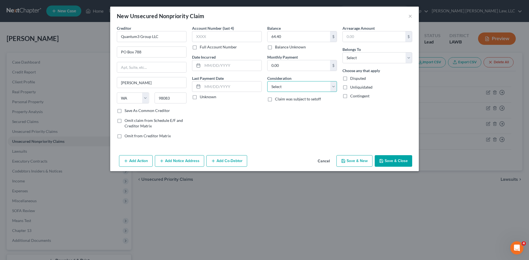
select select "1"
click at [267, 81] on select "Select Cable / Satellite Services Collection Agency Credit Card Debt Debt Couns…" at bounding box center [302, 86] width 70 height 11
click at [356, 58] on select "Select Debtor 1 Only Debtor 2 Only Debtor 1 And Debtor 2 Only At Least One Of T…" at bounding box center [378, 57] width 70 height 11
select select "0"
click at [343, 52] on select "Select Debtor 1 Only Debtor 2 Only Debtor 1 And Debtor 2 Only At Least One Of T…" at bounding box center [378, 57] width 70 height 11
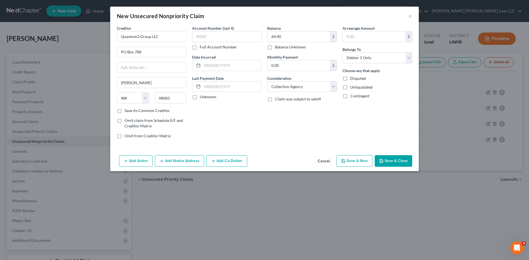
click at [394, 163] on button "Save & Close" at bounding box center [393, 161] width 37 height 12
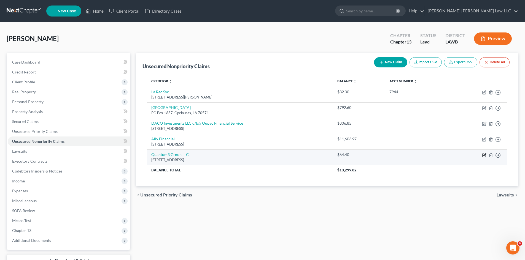
click at [484, 154] on icon "button" at bounding box center [484, 155] width 4 height 4
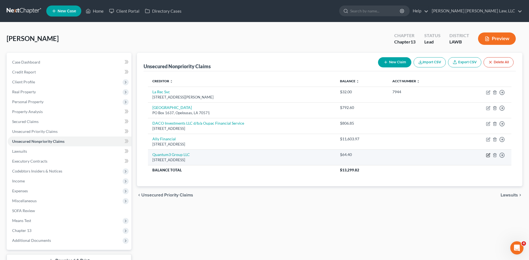
select select "50"
select select "1"
select select "0"
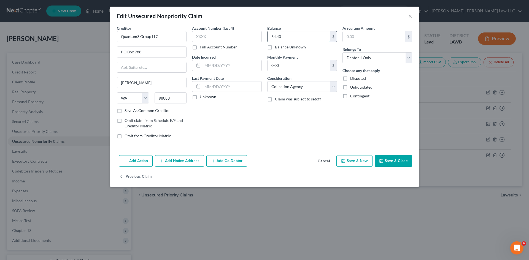
click at [283, 37] on input "64.40" at bounding box center [299, 36] width 63 height 10
type input "335.60"
click at [351, 159] on button "Save & New" at bounding box center [354, 161] width 36 height 12
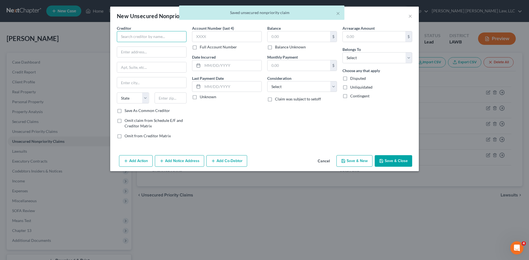
click at [154, 38] on input "text" at bounding box center [152, 36] width 70 height 11
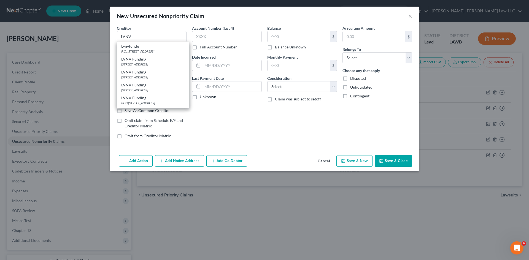
click at [141, 60] on div "LVNV Funding" at bounding box center [153, 59] width 64 height 6
type input "LVNV Funding"
type input "251 LITTLE FALLS DRIVE"
type input "Wilmington"
select select "7"
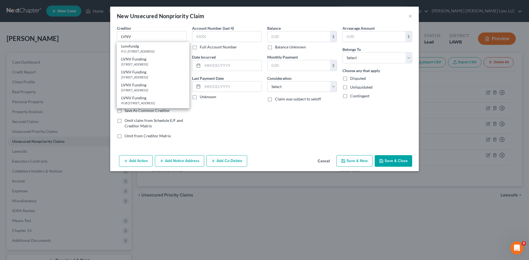
type input "19808"
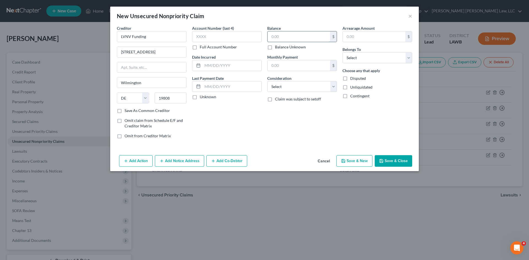
click at [284, 37] on input "text" at bounding box center [299, 36] width 63 height 10
type input "457.13"
click at [284, 87] on select "Select Cable / Satellite Services Collection Agency Credit Card Debt Debt Couns…" at bounding box center [302, 86] width 70 height 11
select select "1"
click at [267, 81] on select "Select Cable / Satellite Services Collection Agency Credit Card Debt Debt Couns…" at bounding box center [302, 86] width 70 height 11
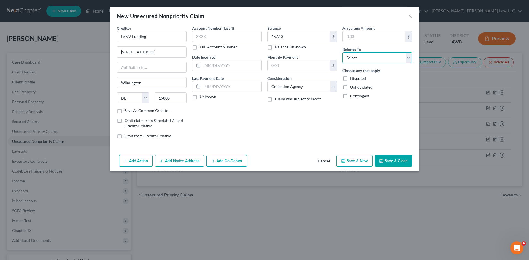
click at [358, 56] on select "Select Debtor 1 Only Debtor 2 Only Debtor 1 And Debtor 2 Only At Least One Of T…" at bounding box center [378, 57] width 70 height 11
select select "0"
click at [343, 52] on select "Select Debtor 1 Only Debtor 2 Only Debtor 1 And Debtor 2 Only At Least One Of T…" at bounding box center [378, 57] width 70 height 11
click at [389, 159] on button "Save & Close" at bounding box center [393, 161] width 37 height 12
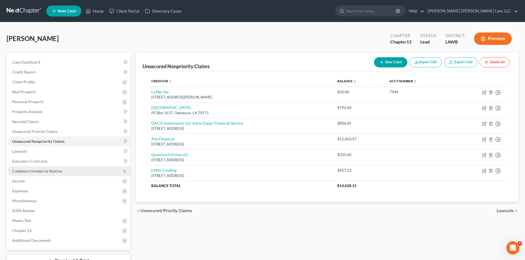
click at [26, 170] on span "Codebtors Insiders & Notices" at bounding box center [37, 171] width 50 height 5
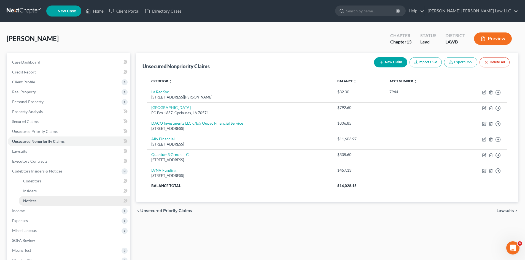
click at [32, 199] on span "Notices" at bounding box center [29, 201] width 13 height 5
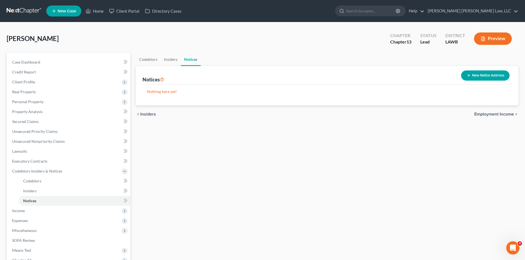
click at [467, 76] on icon "button" at bounding box center [469, 75] width 4 height 4
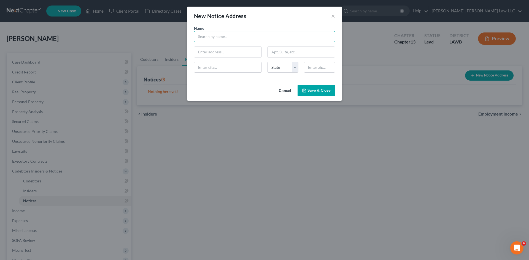
click at [213, 34] on input "text" at bounding box center [264, 36] width 141 height 11
type input "Caine Weiner"
type input "PO Box 55848"
type input "91413"
type input "Sherman Oaks"
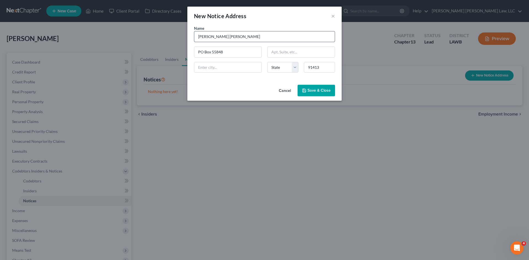
select select "4"
click at [322, 89] on span "Save & Close" at bounding box center [319, 90] width 23 height 5
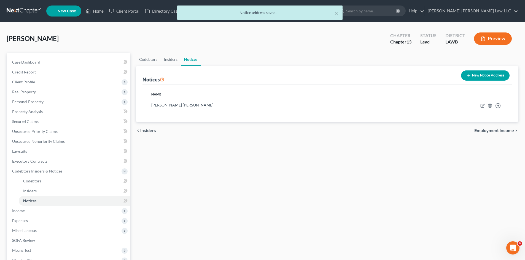
click at [476, 74] on button "New Notice Address" at bounding box center [485, 76] width 48 height 10
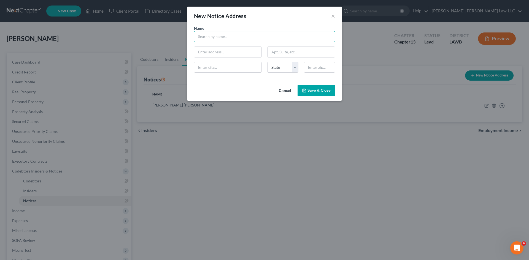
click at [202, 39] on input "text" at bounding box center [264, 36] width 141 height 11
type input "Capoi Partners LLC"
type input "2222 Texoma Pkwy Suite 150"
type input "75090"
type input "Sherman"
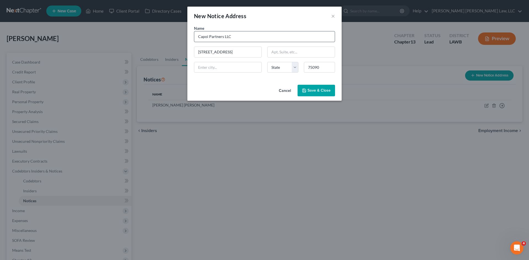
select select "45"
click at [306, 90] on icon "button" at bounding box center [304, 90] width 4 height 4
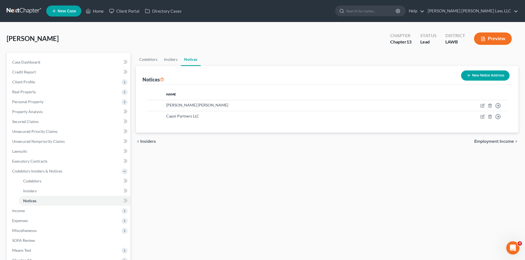
click at [473, 75] on button "New Notice Address" at bounding box center [485, 76] width 48 height 10
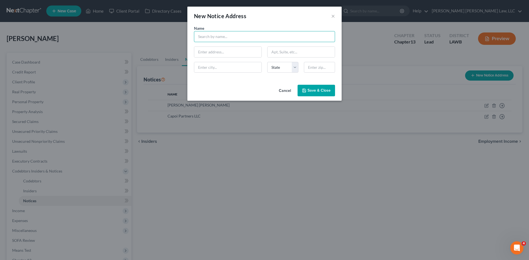
click at [241, 39] on input "text" at bounding box center [264, 36] width 141 height 11
type input "General Collections"
type input "POB 535"
type input "70571"
type input "Opelousas"
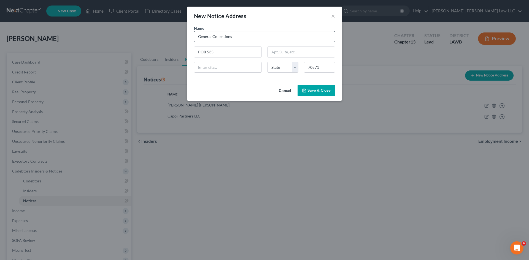
select select "19"
click at [318, 89] on span "Save & Close" at bounding box center [319, 90] width 23 height 5
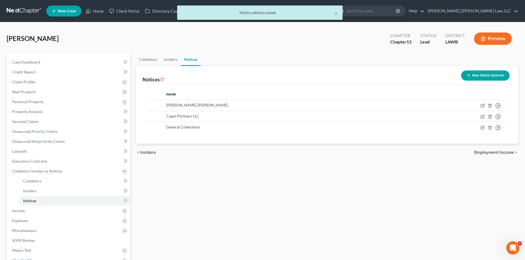
click at [479, 75] on button "New Notice Address" at bounding box center [485, 76] width 48 height 10
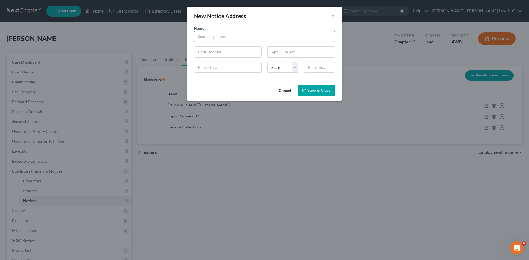
click at [217, 39] on input "text" at bounding box center [264, 36] width 141 height 11
type input "Law Offices MBA"
type input "3400 Texoma Pkwy Ste 100"
type input "75090"
type input "Sherman"
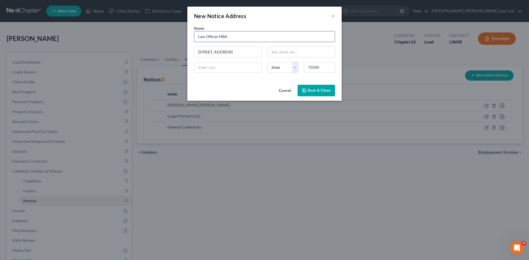
select select "45"
click at [311, 85] on div "Cancel Save & Close" at bounding box center [264, 92] width 154 height 18
click at [319, 93] on span "Save & Close" at bounding box center [319, 90] width 23 height 5
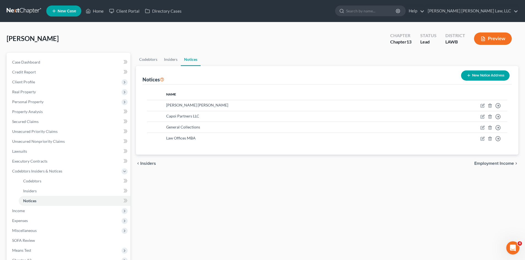
click at [481, 78] on button "New Notice Address" at bounding box center [485, 76] width 48 height 10
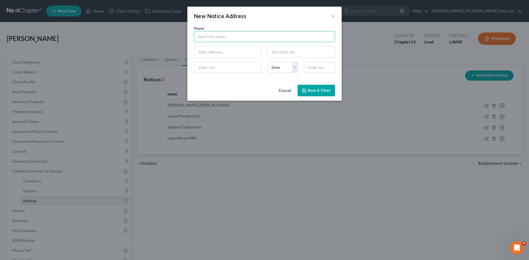
click at [228, 35] on input "text" at bounding box center [264, 36] width 141 height 11
type input "Phoenix Financial Services"
click at [210, 53] on input "text" at bounding box center [227, 52] width 67 height 10
type input "8902 Otis Ave Ste 103a"
type input "46216"
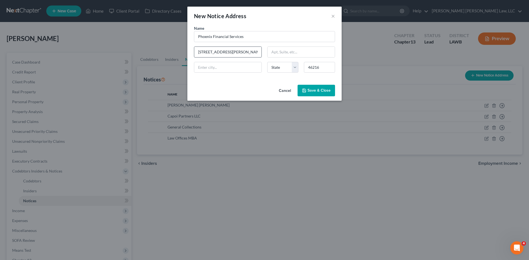
type input "Indianapolis"
select select "15"
click at [311, 93] on span "Save & Close" at bounding box center [319, 90] width 23 height 5
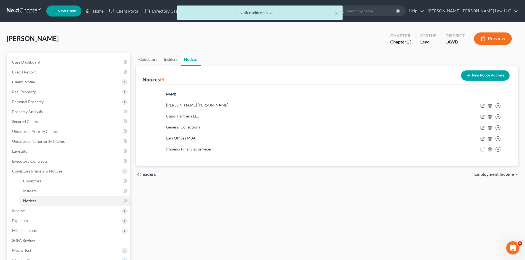
click at [472, 73] on button "New Notice Address" at bounding box center [485, 76] width 48 height 10
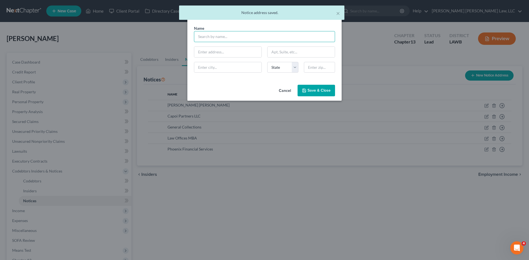
click at [203, 37] on input "text" at bounding box center [264, 36] width 141 height 11
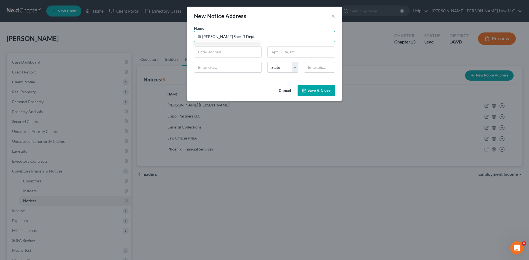
type input "St Landry Sheriff Dept."
type input "108 S. Market Street"
type input "70570"
type input "Opelousas"
select select "19"
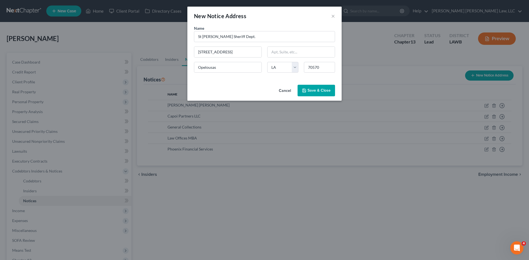
click at [314, 91] on span "Save & Close" at bounding box center [319, 90] width 23 height 5
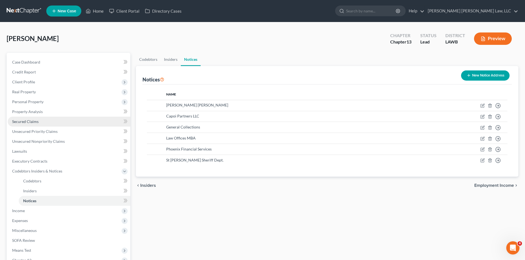
click at [24, 123] on span "Secured Claims" at bounding box center [25, 121] width 26 height 5
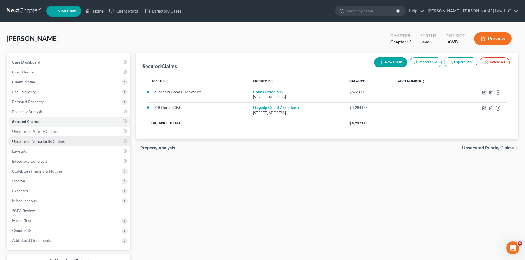
click at [45, 143] on span "Unsecured Nonpriority Claims" at bounding box center [38, 141] width 53 height 5
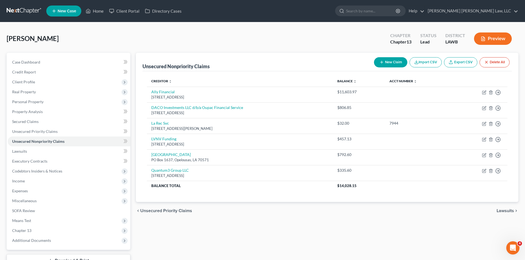
click at [26, 9] on link at bounding box center [24, 11] width 35 height 10
